Goal: Check status: Check status

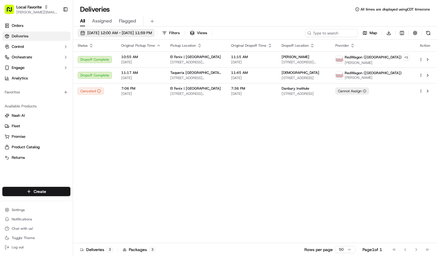
click at [107, 36] on button "[DATE] 12:00 AM - [DATE] 11:59 PM" at bounding box center [116, 33] width 77 height 8
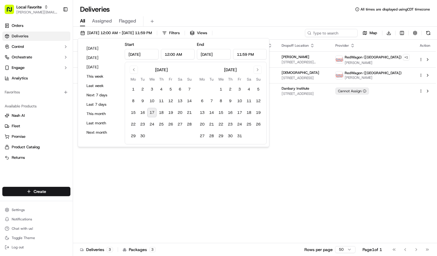
click at [151, 113] on button "17" at bounding box center [151, 112] width 9 height 9
type input "[DATE]"
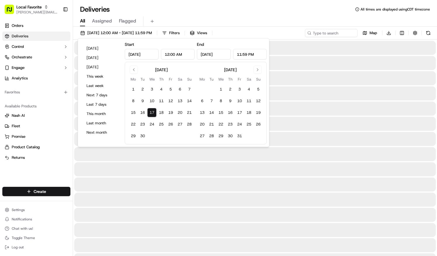
click at [172, 9] on div "Deliveries All times are displayed using CDT timezone" at bounding box center [255, 9] width 364 height 9
